Goal: Information Seeking & Learning: Find specific page/section

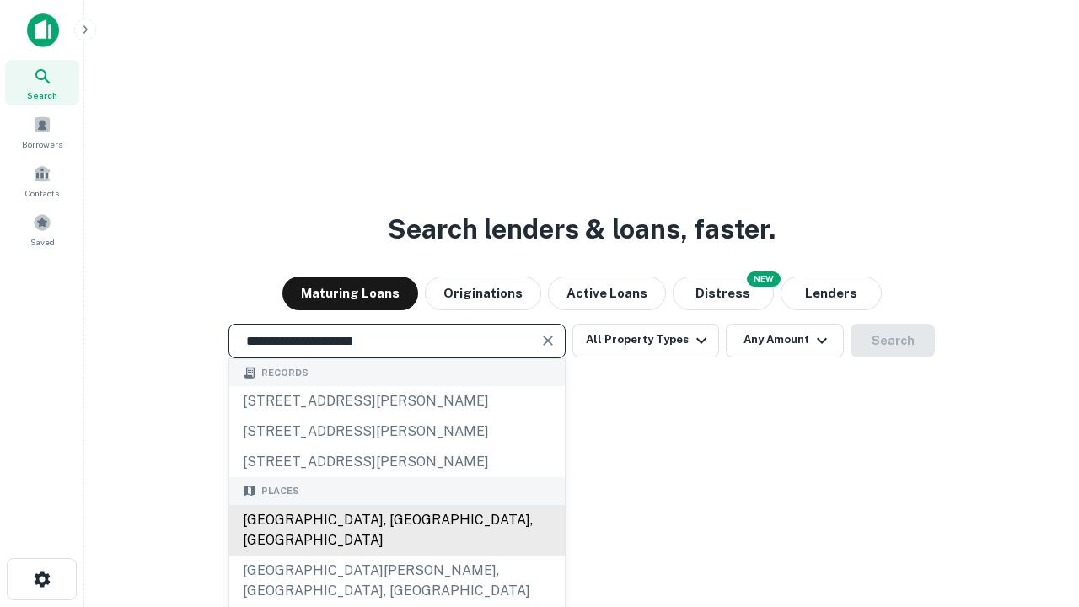
click at [396, 556] on div "[GEOGRAPHIC_DATA], [GEOGRAPHIC_DATA], [GEOGRAPHIC_DATA]" at bounding box center [397, 530] width 336 height 51
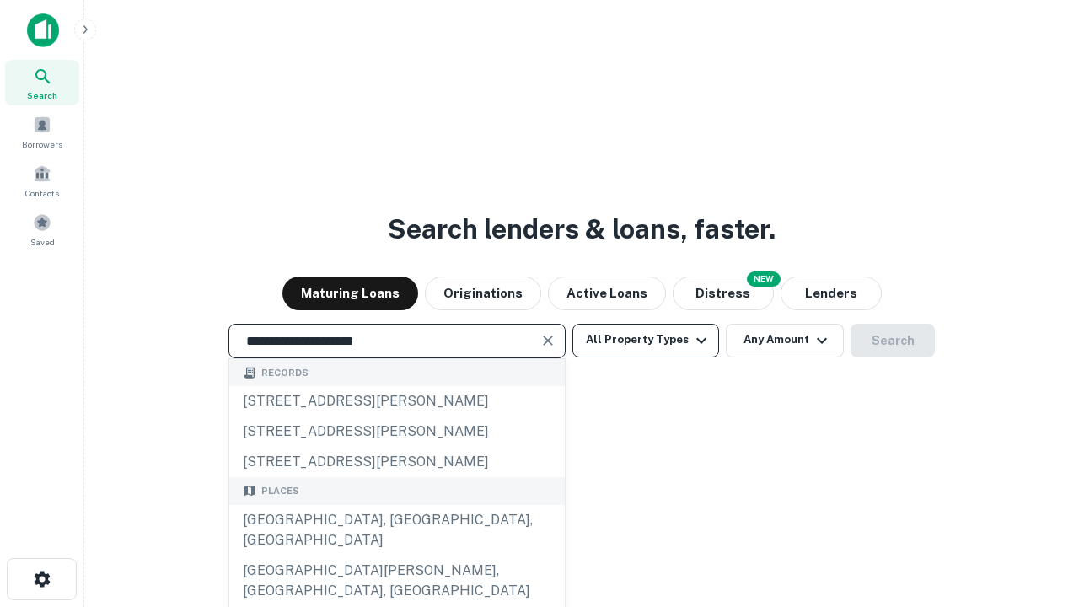
type input "**********"
click at [646, 340] on button "All Property Types" at bounding box center [646, 341] width 147 height 34
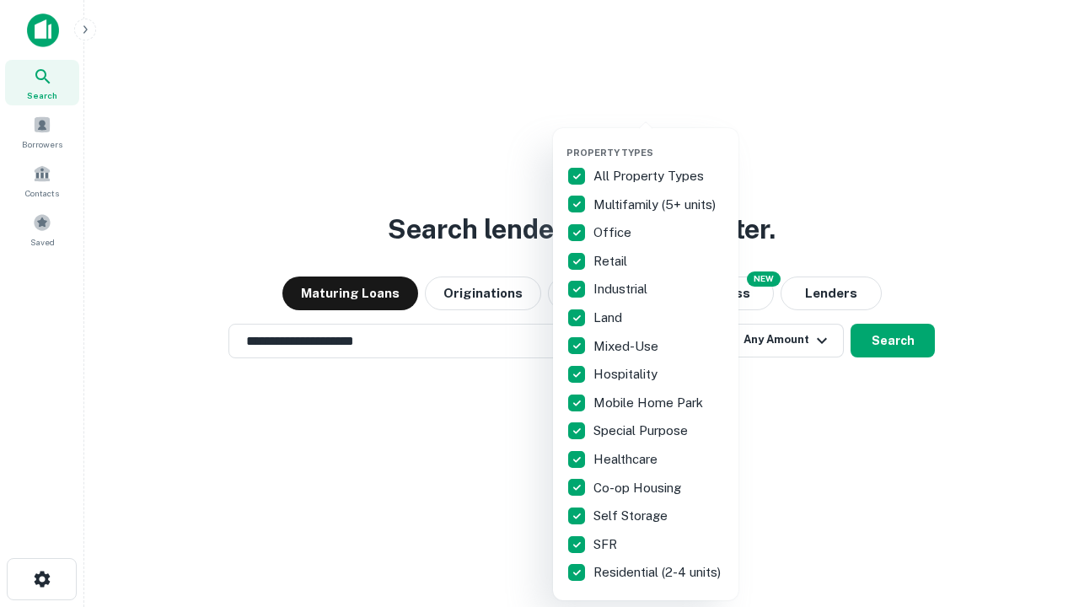
click at [659, 142] on button "button" at bounding box center [659, 142] width 185 height 1
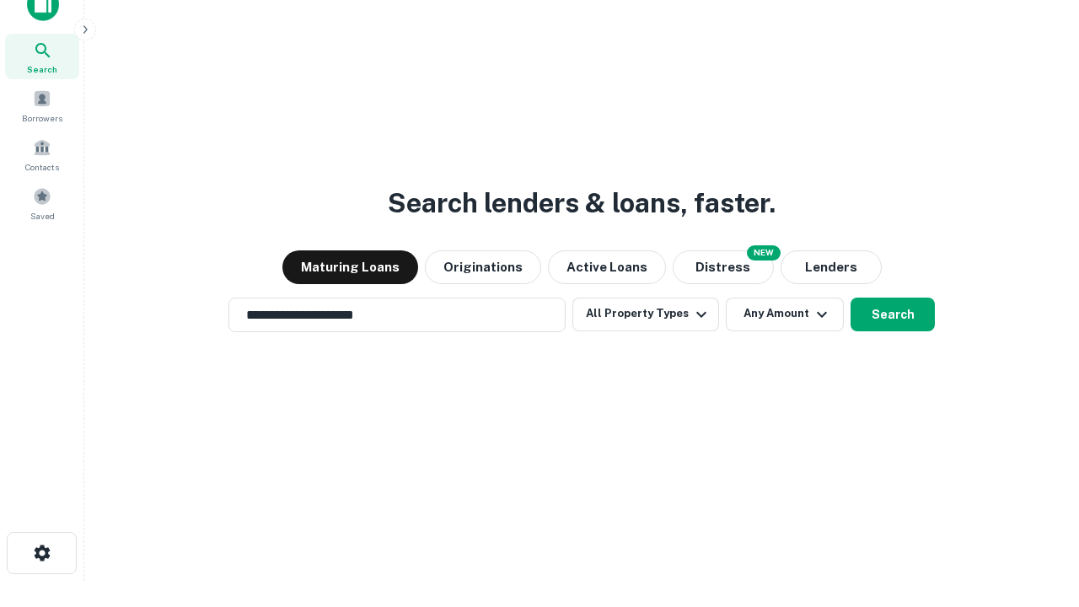
scroll to position [10, 203]
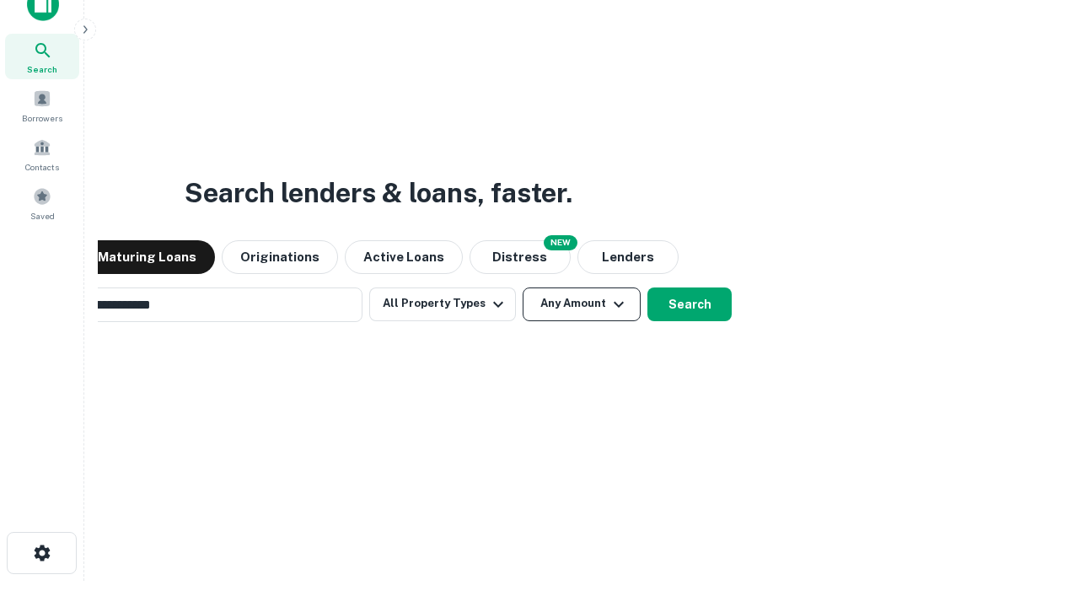
click at [523, 288] on button "Any Amount" at bounding box center [582, 305] width 118 height 34
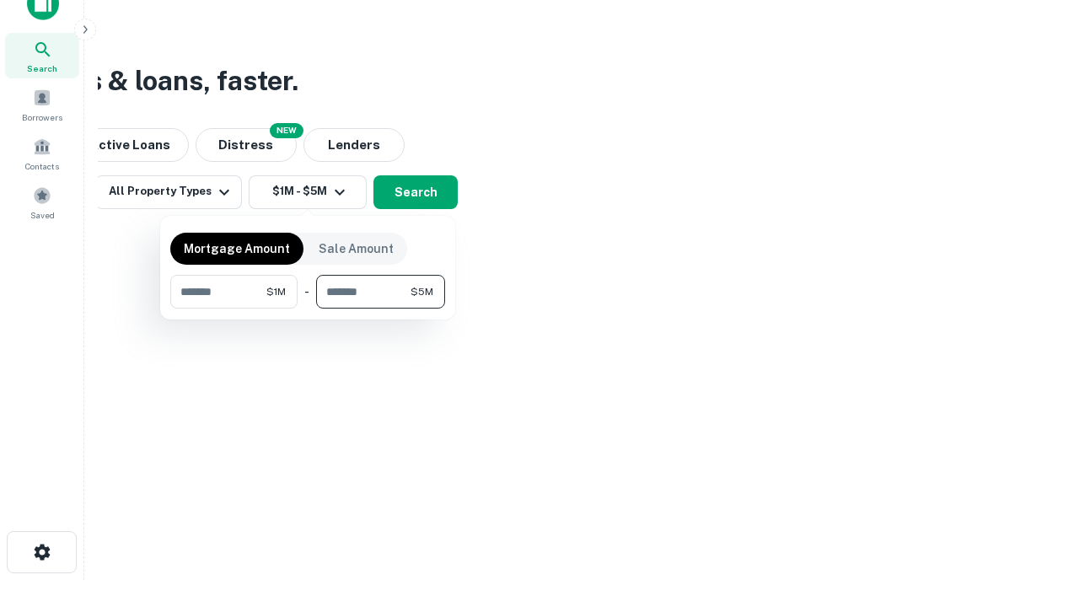
type input "*******"
click at [308, 309] on button "button" at bounding box center [307, 309] width 275 height 1
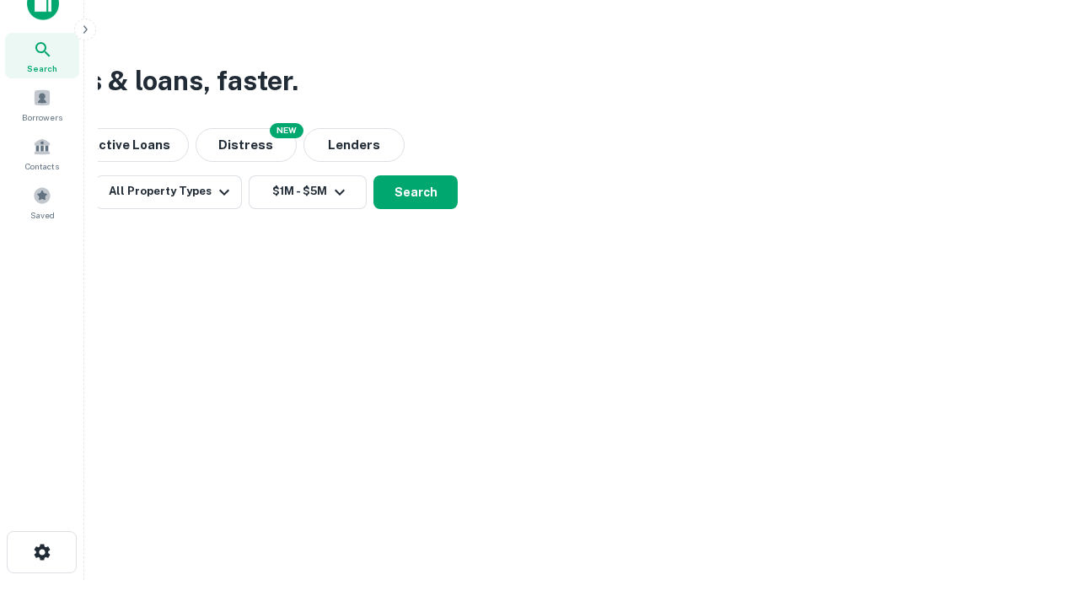
scroll to position [10, 311]
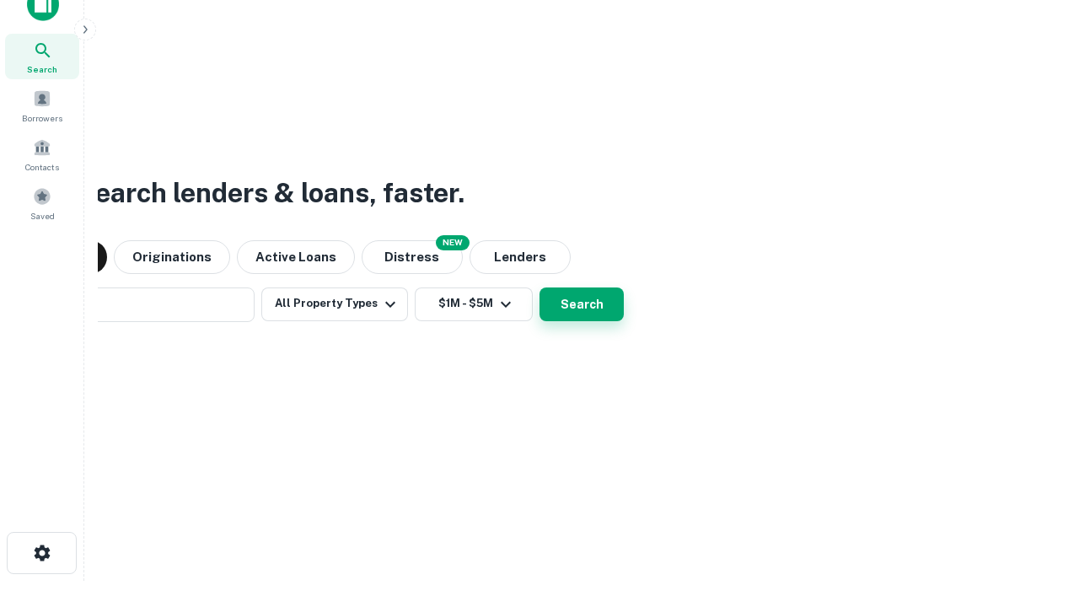
click at [540, 288] on button "Search" at bounding box center [582, 305] width 84 height 34
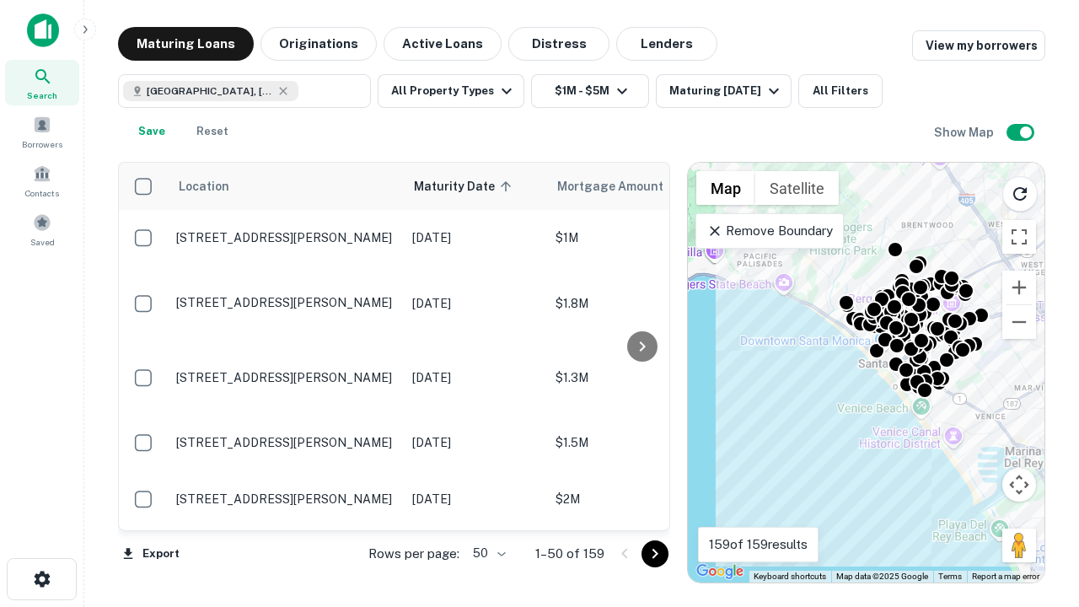
click at [487, 553] on body "Search Borrowers Contacts Saved Maturing Loans Originations Active Loans Distre…" at bounding box center [539, 303] width 1079 height 607
click at [487, 511] on li "25" at bounding box center [487, 511] width 49 height 30
